Goal: Transaction & Acquisition: Purchase product/service

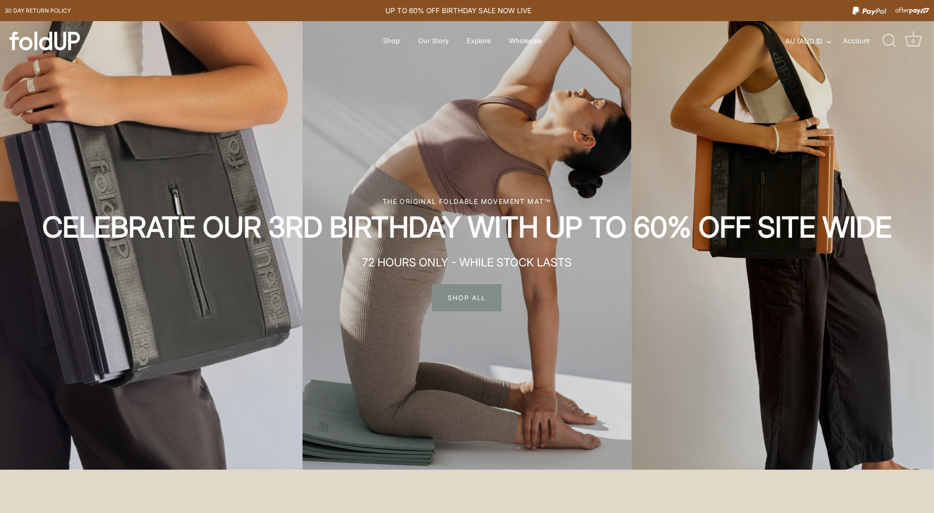
click at [467, 312] on span "SHOP ALL" at bounding box center [466, 298] width 69 height 27
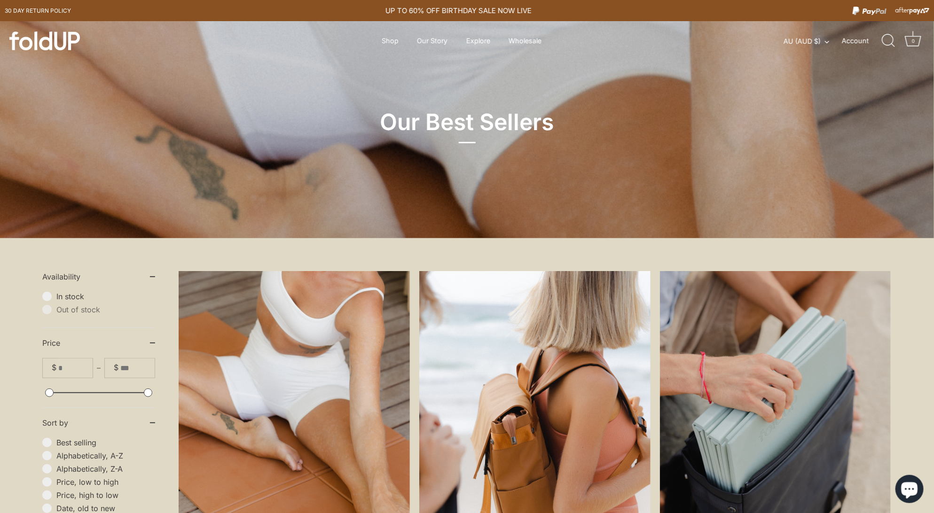
click at [282, 377] on link "The Movement Mat™" at bounding box center [294, 409] width 231 height 277
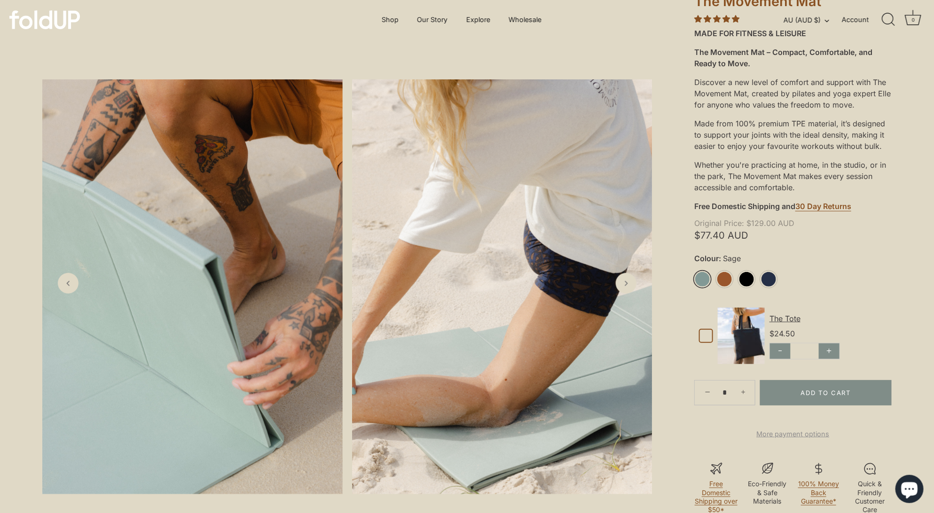
scroll to position [206, 0]
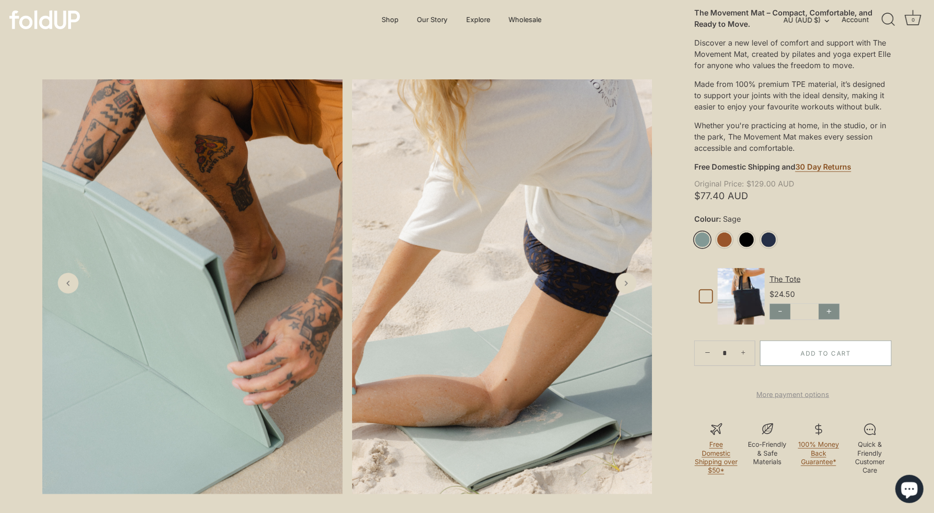
click at [796, 366] on button "Add to Cart" at bounding box center [826, 353] width 132 height 25
